Goal: Transaction & Acquisition: Purchase product/service

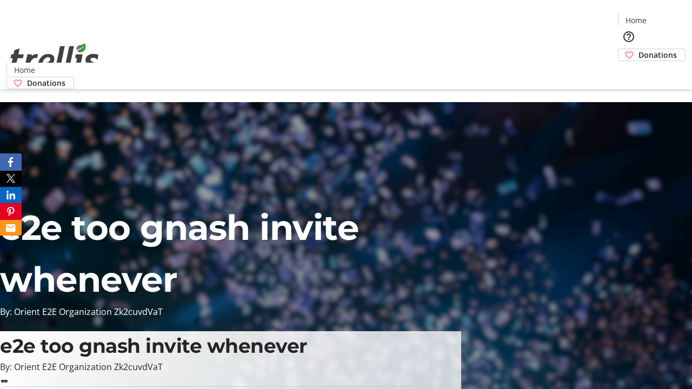
click at [638, 49] on span "Donations" at bounding box center [657, 54] width 38 height 11
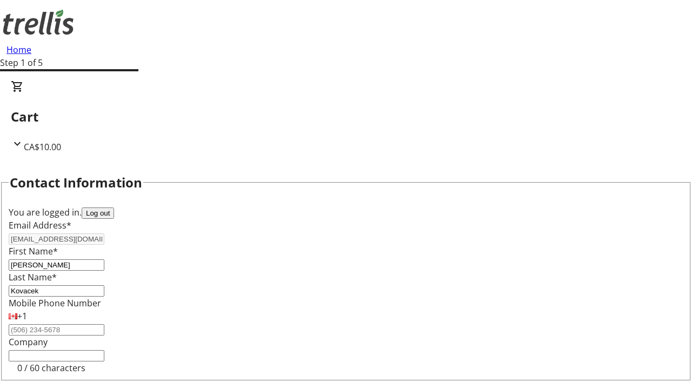
scroll to position [145, 0]
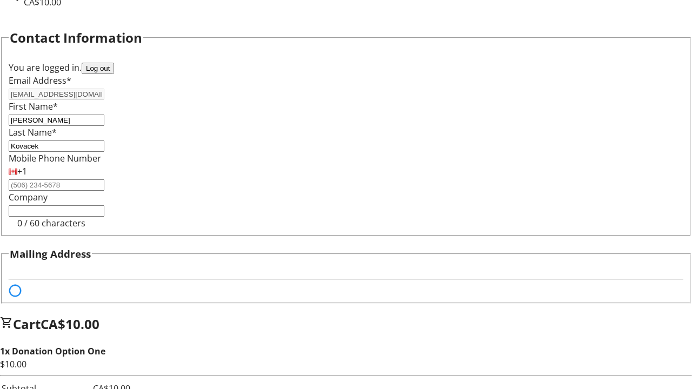
select select "BC"
select select "CA"
